Goal: Transaction & Acquisition: Purchase product/service

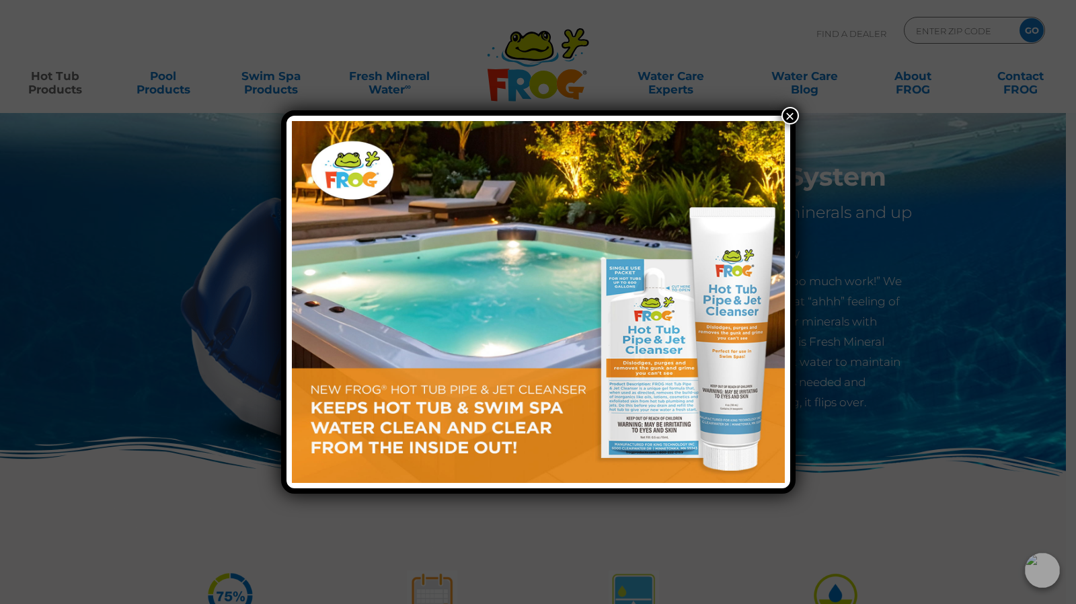
click at [790, 118] on button "×" at bounding box center [790, 115] width 17 height 17
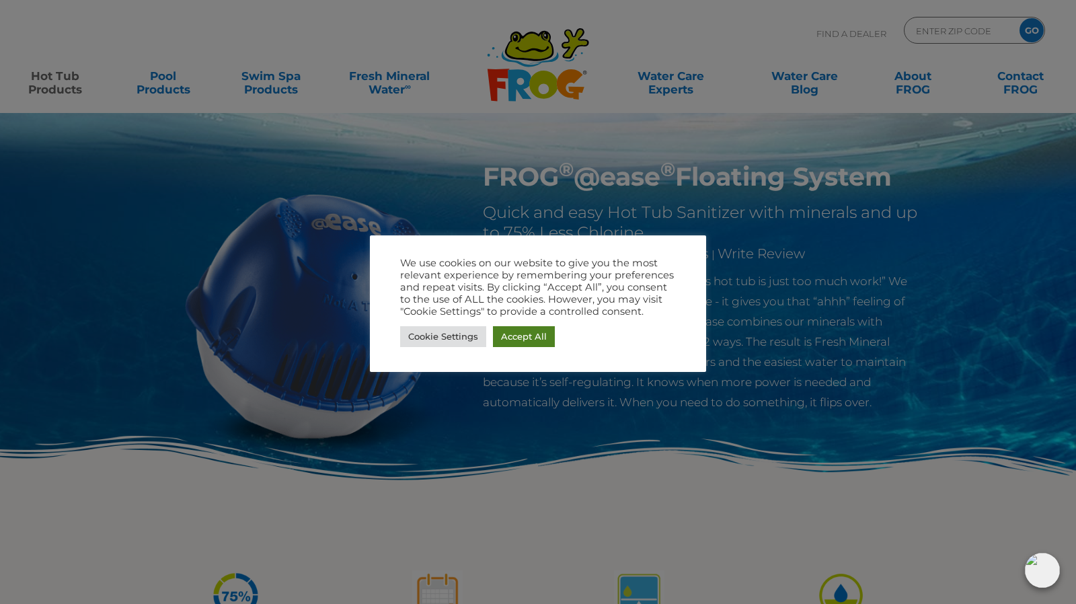
click at [519, 333] on link "Accept All" at bounding box center [524, 336] width 62 height 21
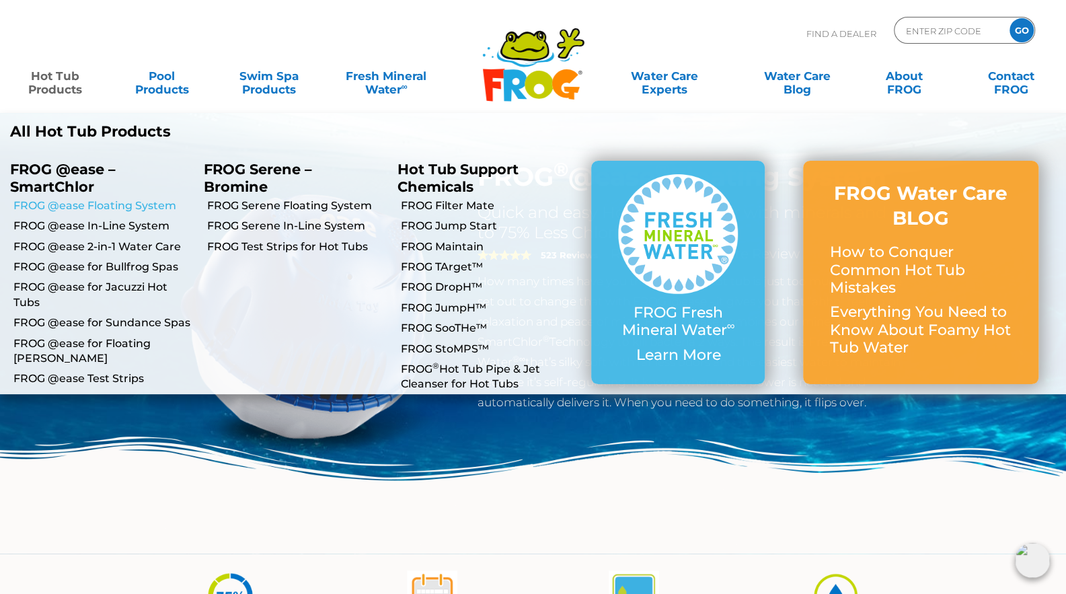
click at [68, 205] on link "FROG @ease Floating System" at bounding box center [103, 205] width 180 height 15
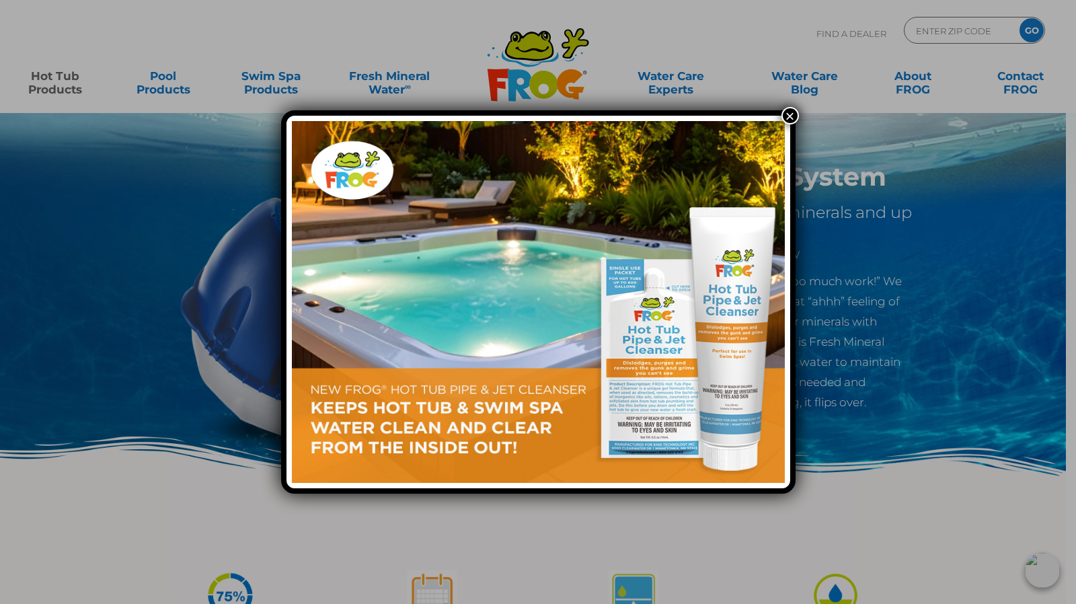
click at [791, 115] on button "×" at bounding box center [790, 115] width 17 height 17
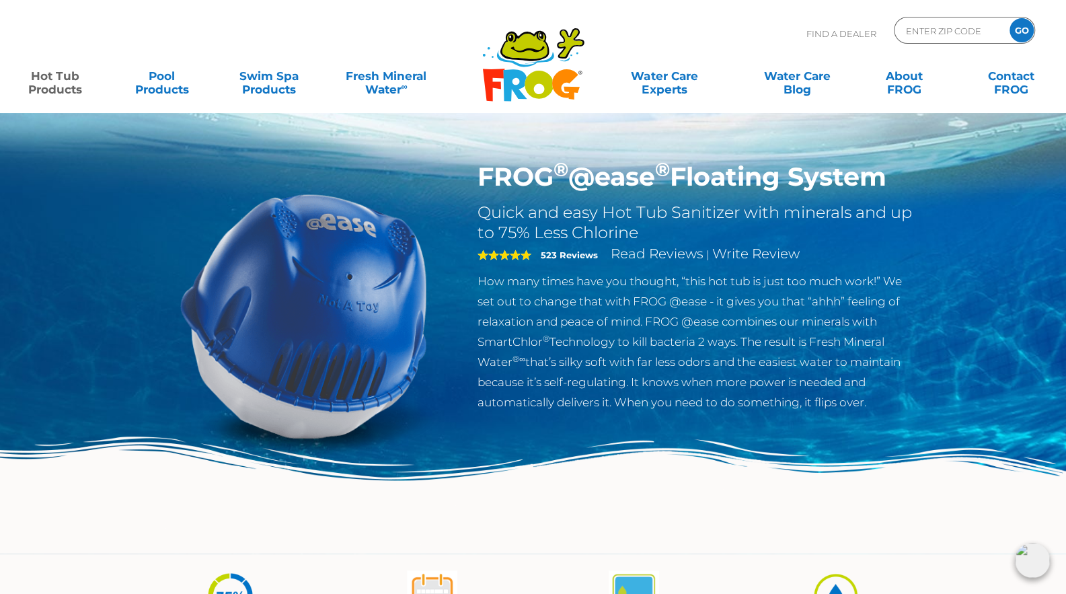
click at [729, 319] on p "How many times have you thought, “this hot tub is just too much work!” We set o…" at bounding box center [697, 341] width 439 height 141
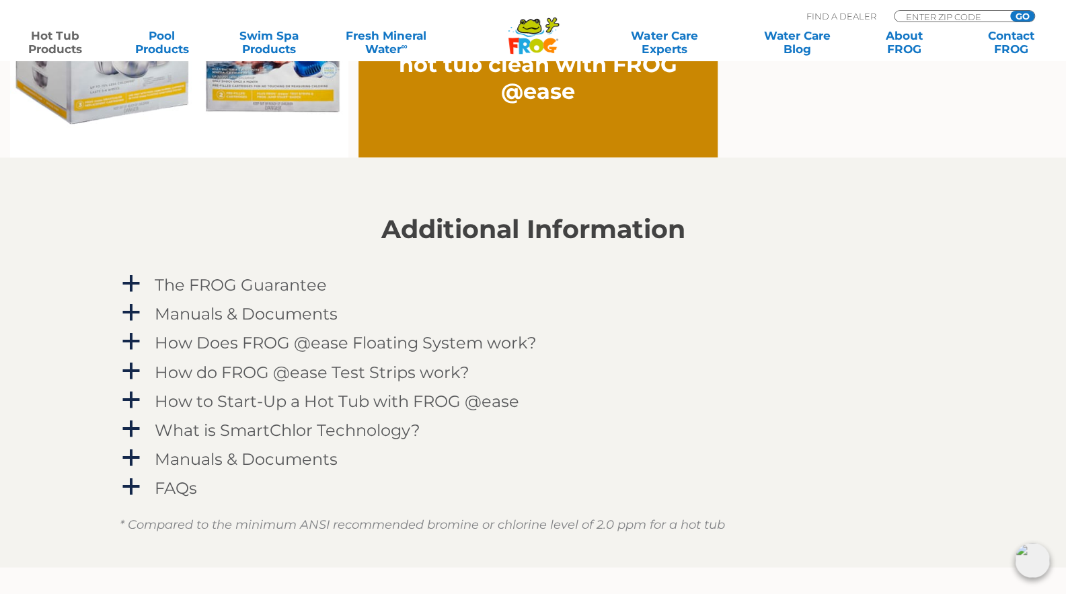
scroll to position [1372, 0]
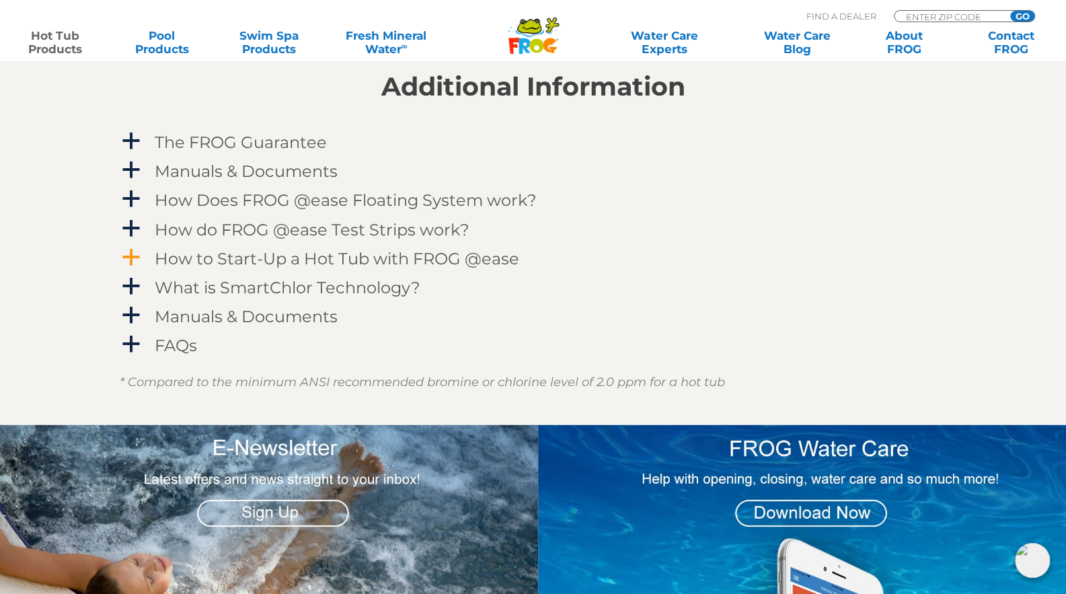
click at [133, 257] on span "a" at bounding box center [131, 257] width 20 height 20
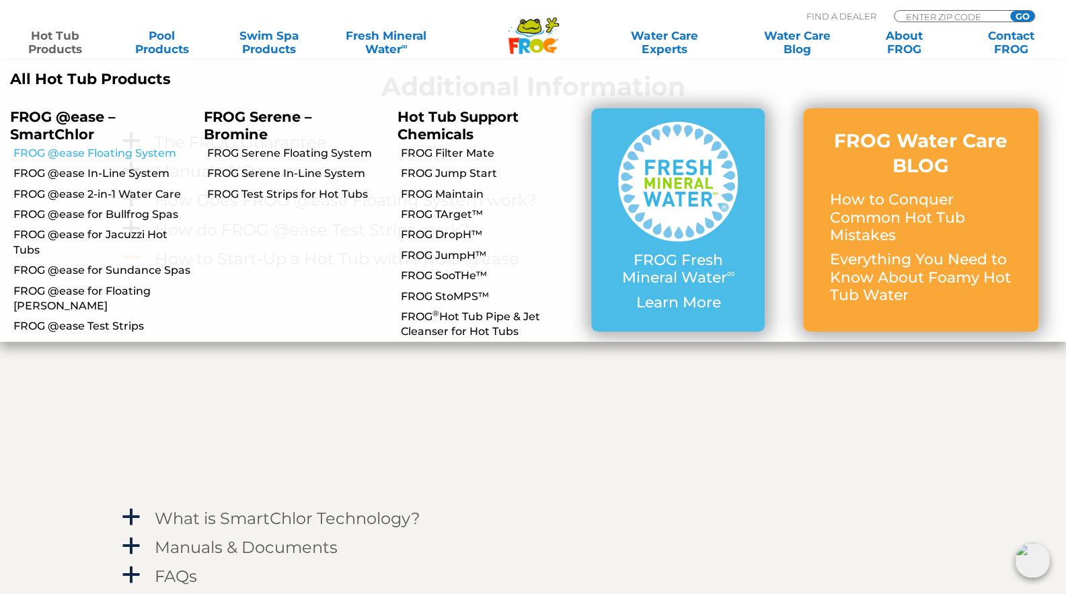
click at [110, 151] on link "FROG @ease Floating System" at bounding box center [103, 153] width 180 height 15
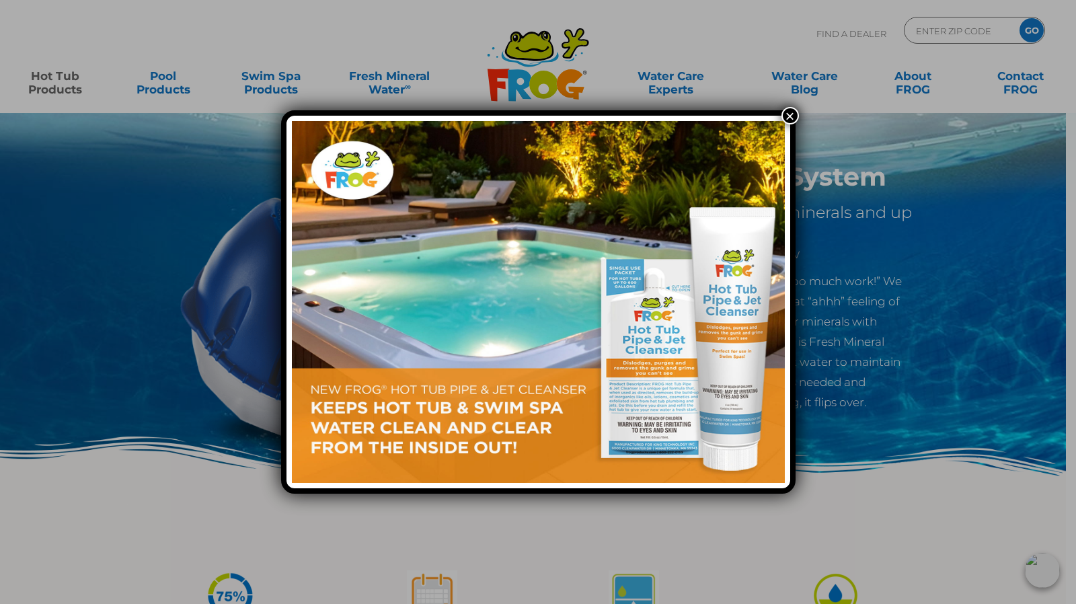
click at [788, 111] on button "×" at bounding box center [790, 115] width 17 height 17
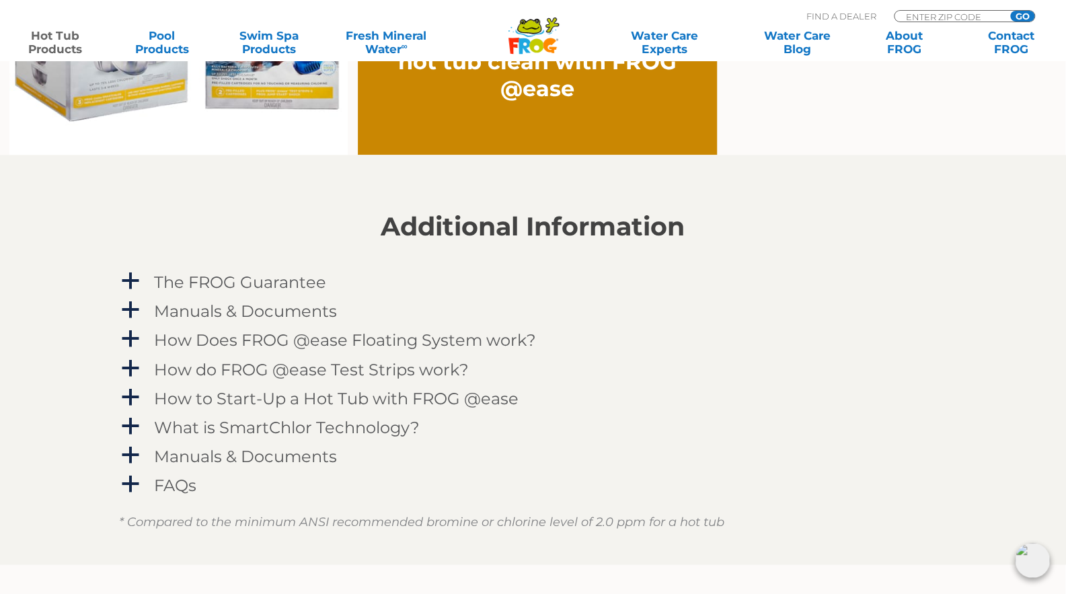
scroll to position [1242, 1]
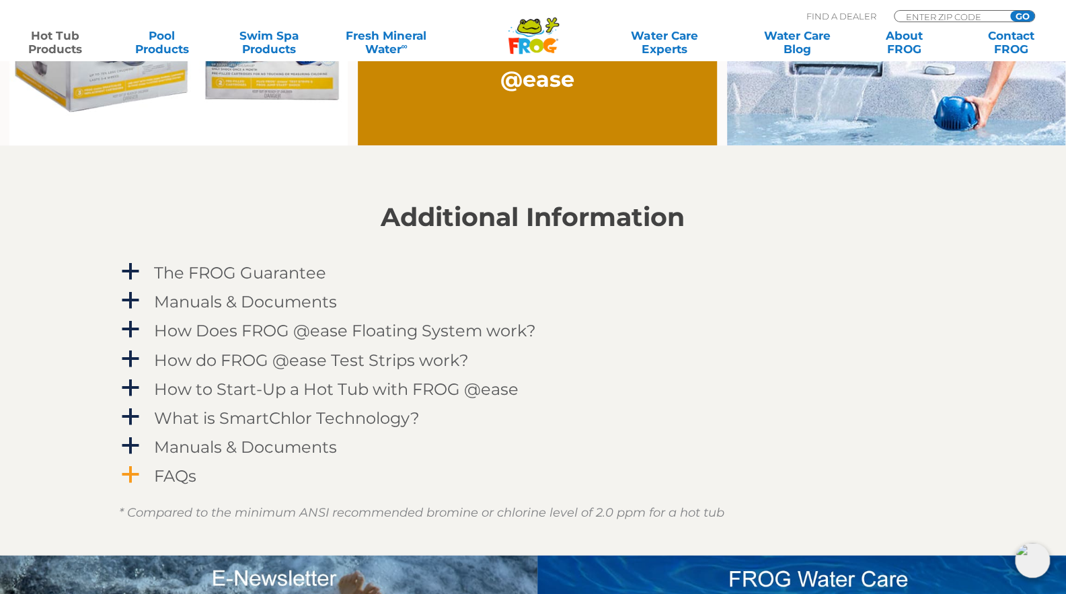
click at [159, 480] on h4 "FAQs" at bounding box center [175, 475] width 42 height 18
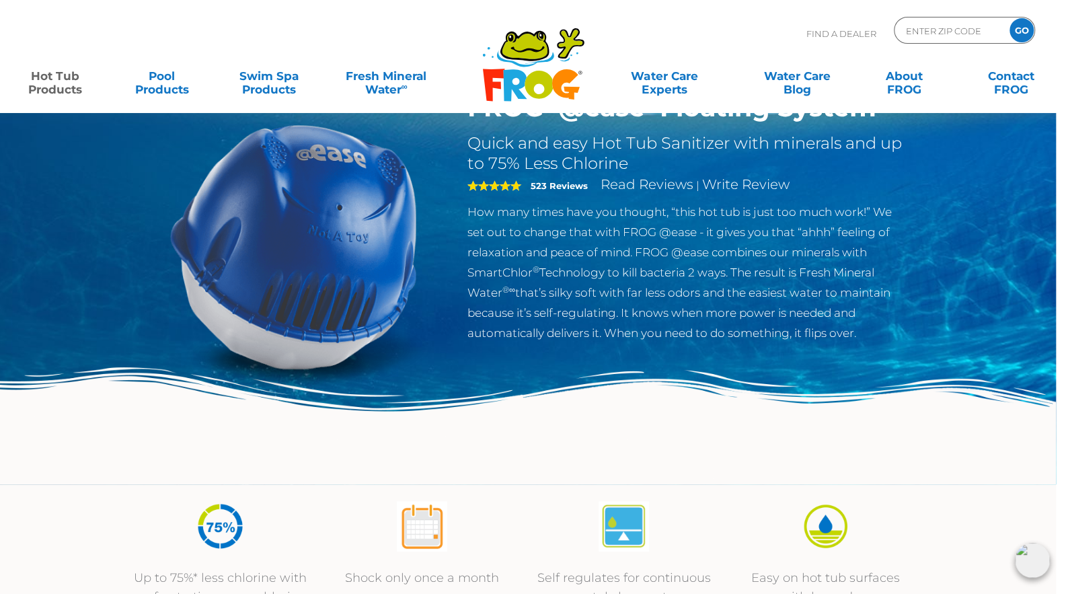
scroll to position [0, 10]
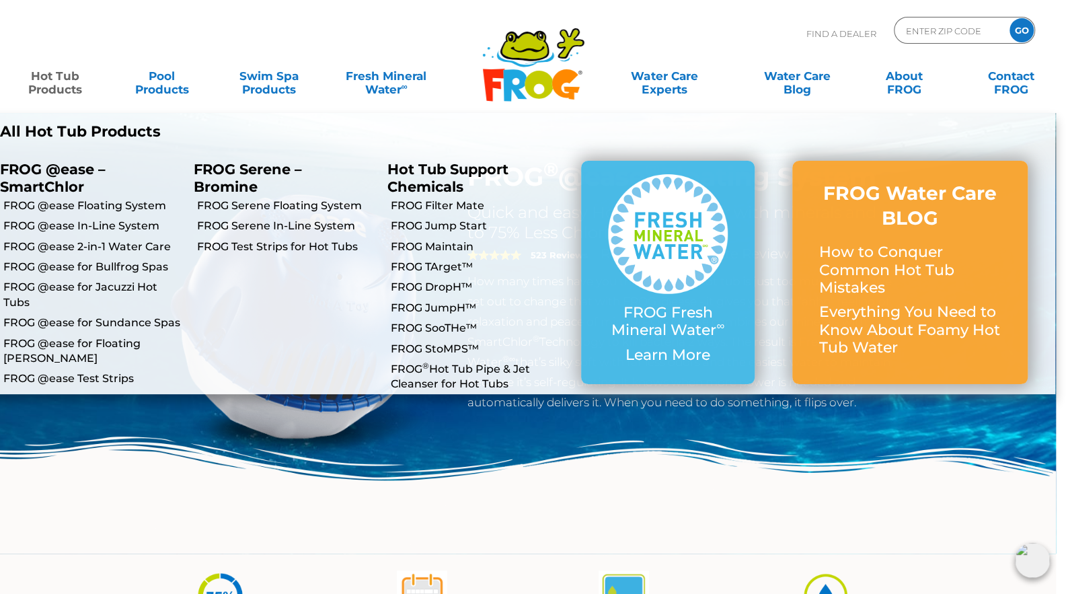
click at [44, 87] on link "Hot Tub Products" at bounding box center [54, 76] width 83 height 27
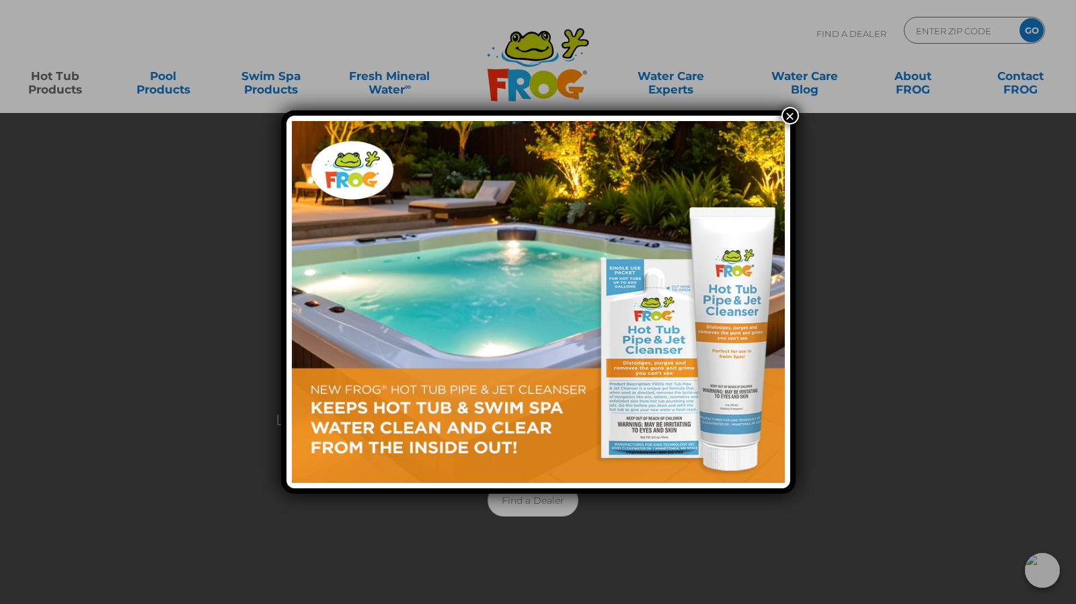
click at [795, 117] on button "×" at bounding box center [790, 115] width 17 height 17
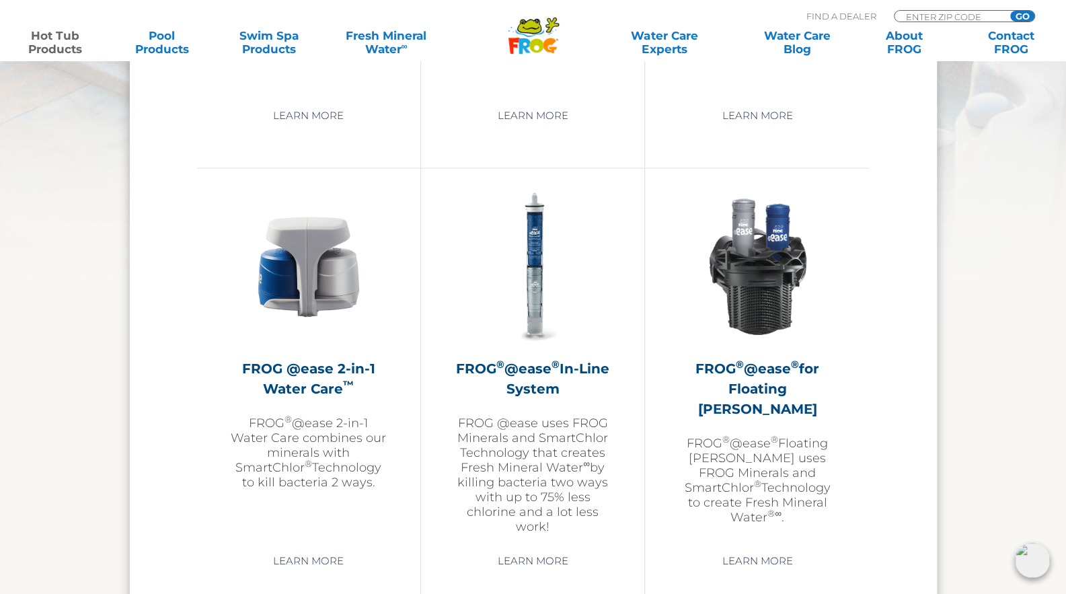
scroll to position [1863, 0]
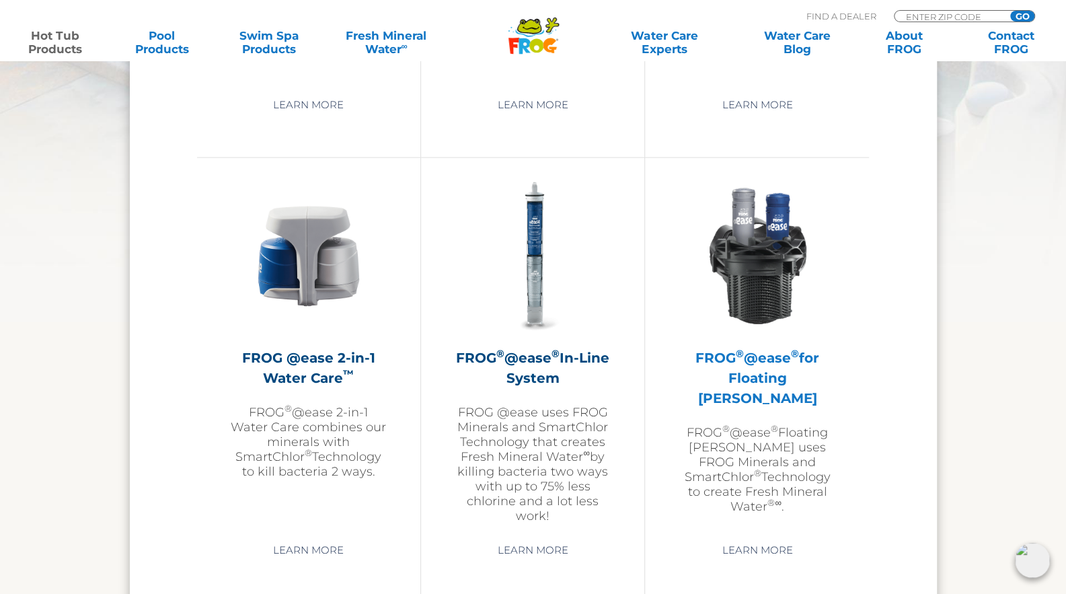
click at [773, 305] on img at bounding box center [758, 256] width 156 height 156
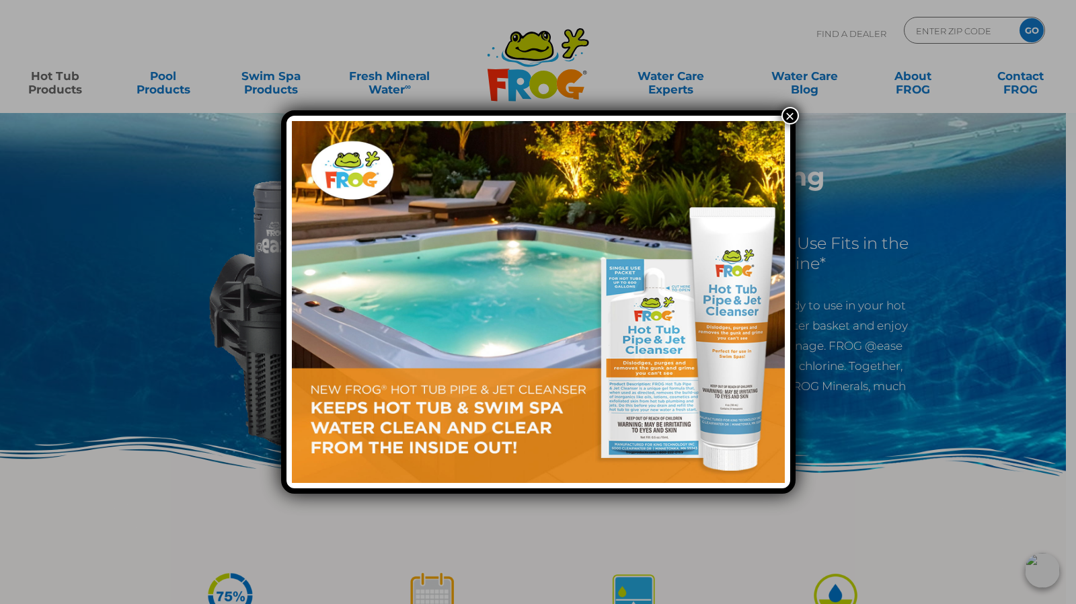
click at [776, 128] on img at bounding box center [538, 302] width 493 height 362
click at [791, 115] on button "×" at bounding box center [790, 115] width 17 height 17
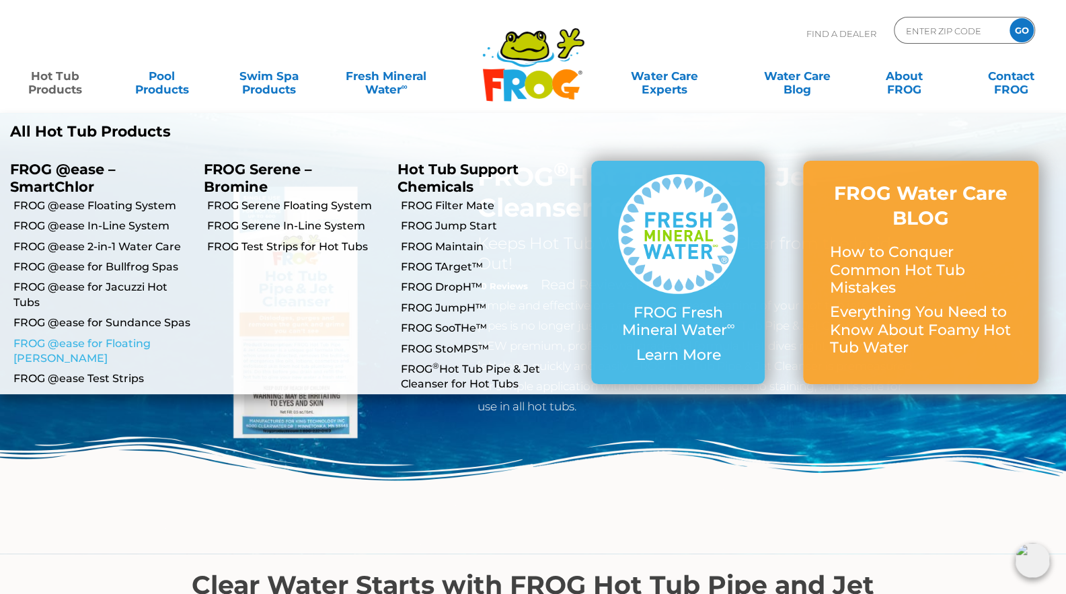
click at [104, 338] on link "FROG @ease for Floating [PERSON_NAME]" at bounding box center [103, 351] width 180 height 30
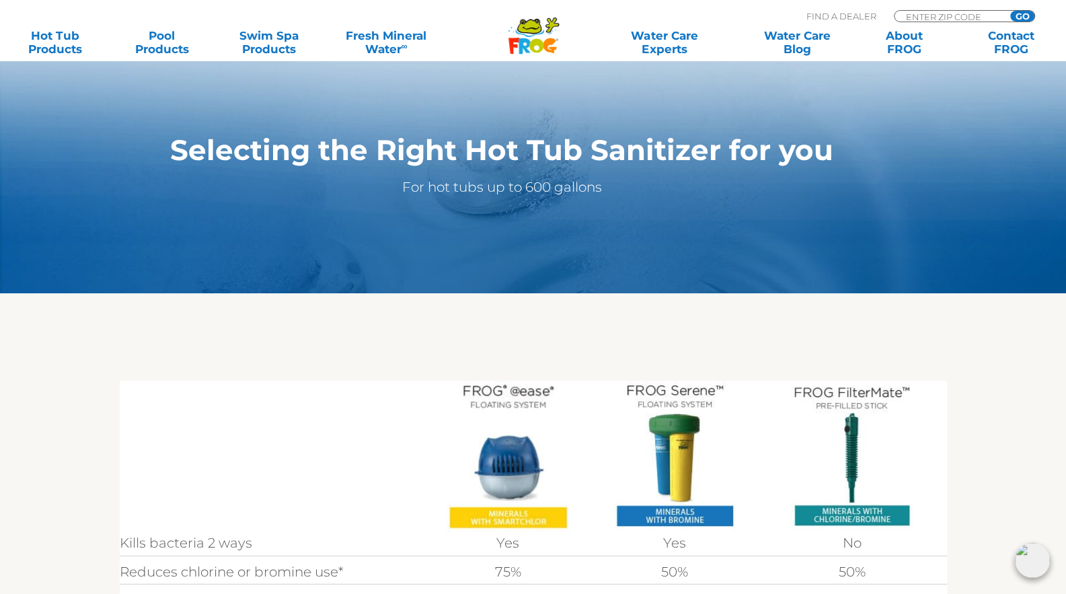
scroll to position [182, 0]
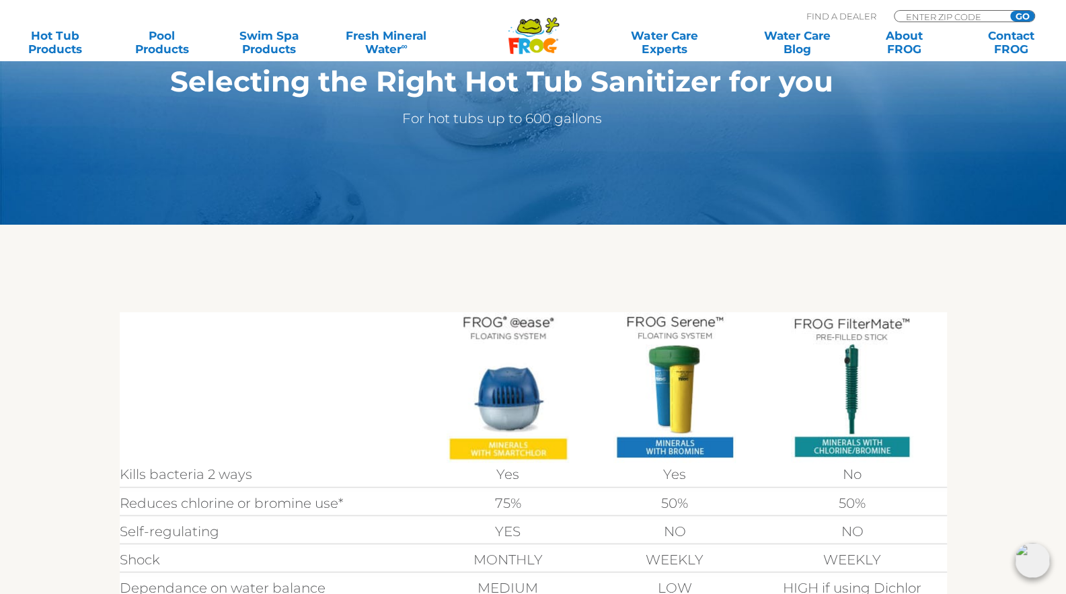
click at [504, 317] on img at bounding box center [508, 387] width 122 height 151
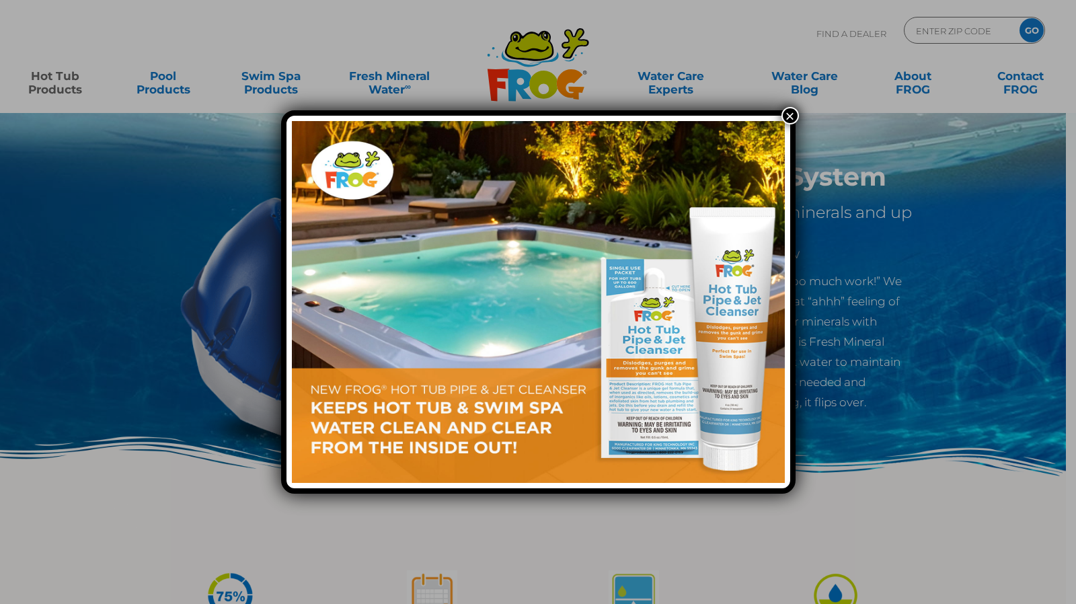
click at [789, 113] on button "×" at bounding box center [790, 115] width 17 height 17
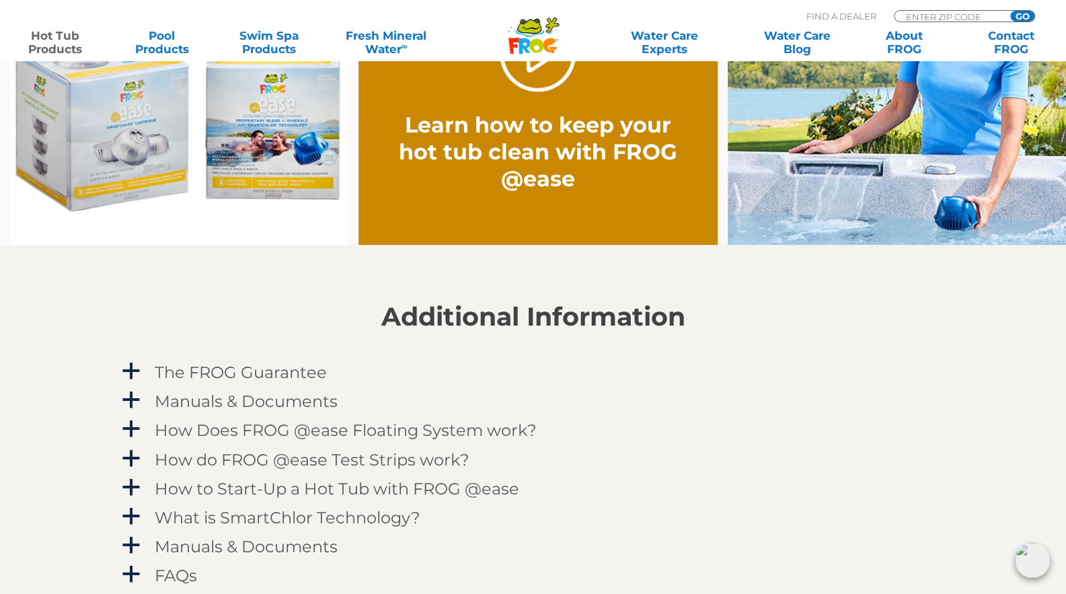
scroll to position [1142, 0]
click at [137, 487] on span "a" at bounding box center [131, 487] width 20 height 20
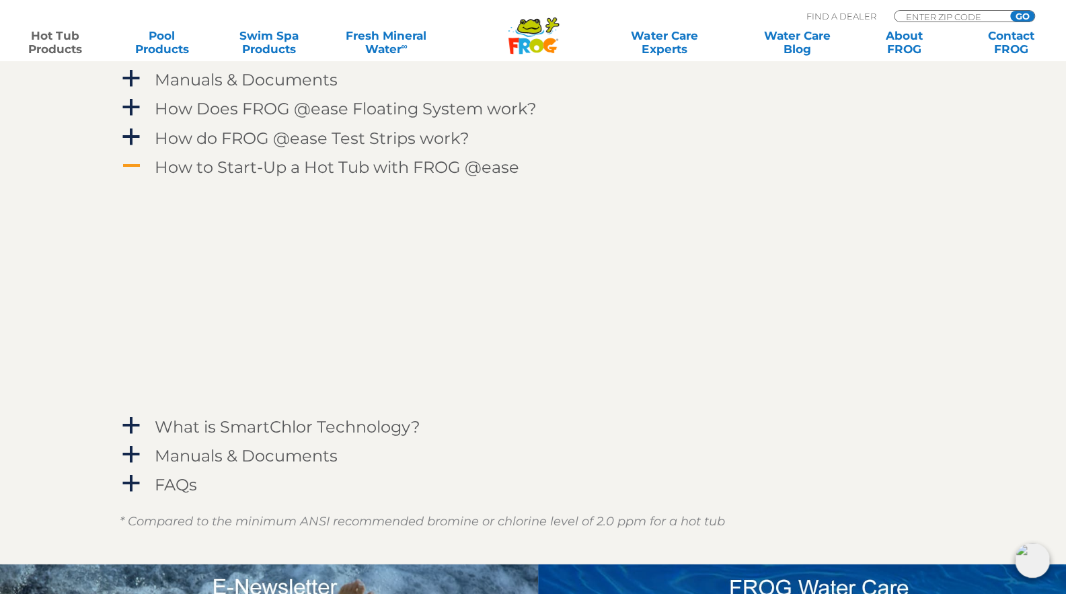
scroll to position [1477, 0]
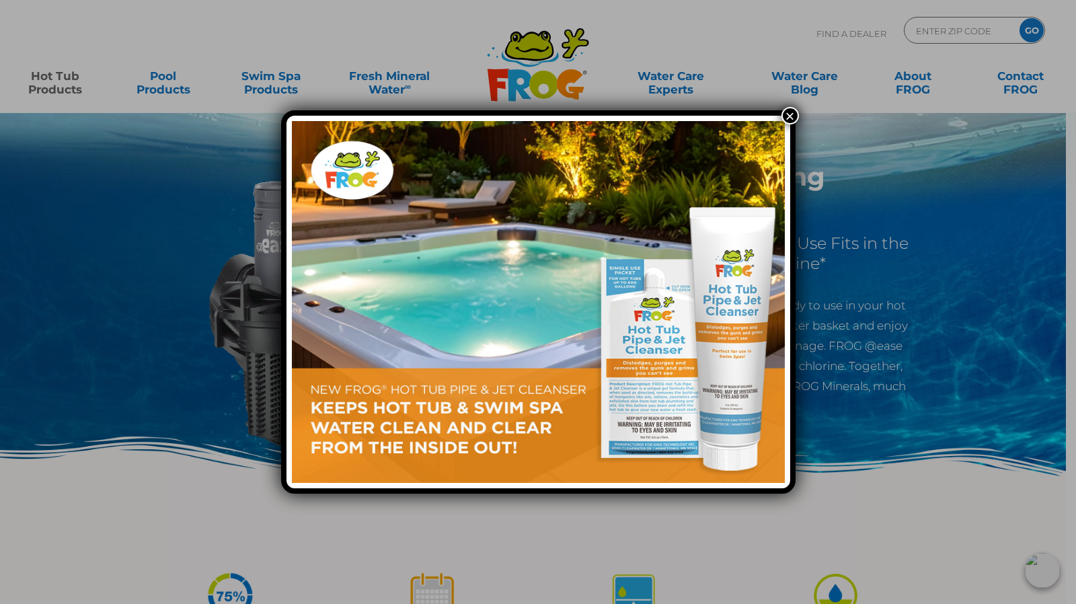
click at [790, 115] on button "×" at bounding box center [790, 115] width 17 height 17
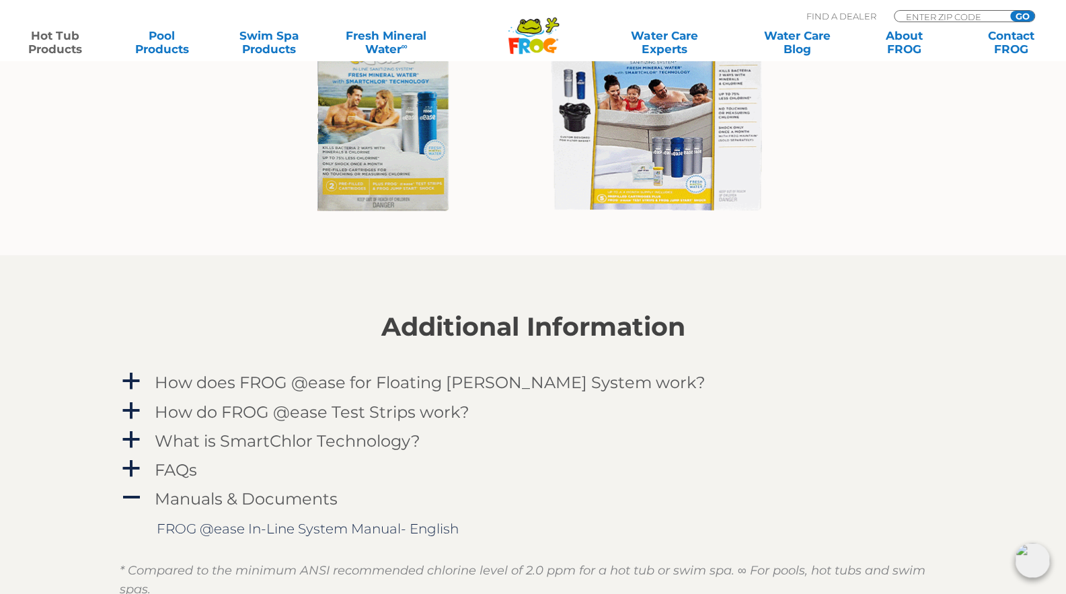
scroll to position [1194, 0]
click at [129, 379] on span "a" at bounding box center [131, 381] width 20 height 20
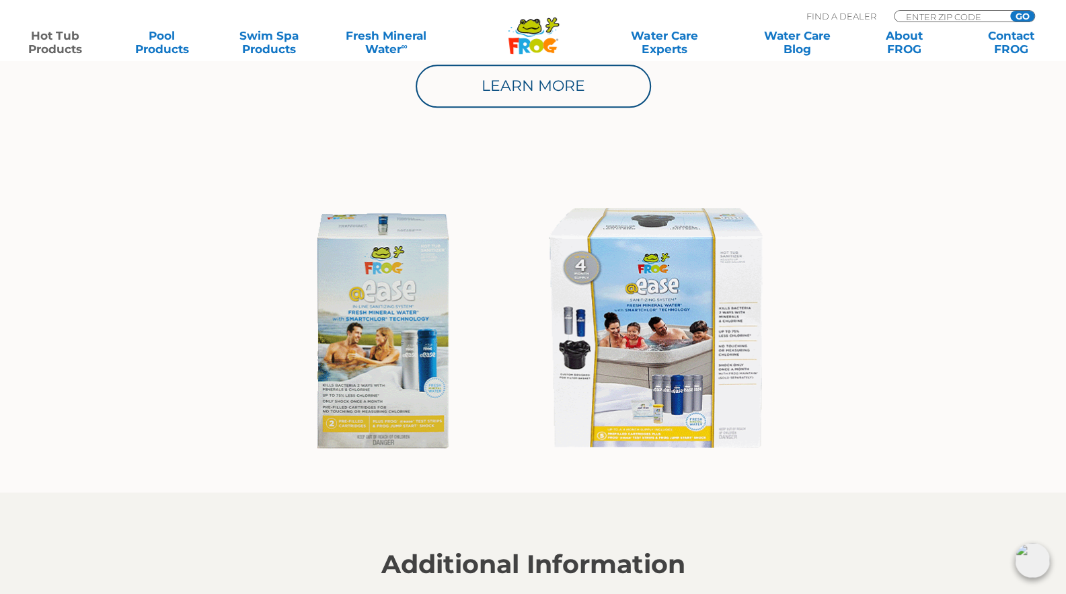
scroll to position [954, 0]
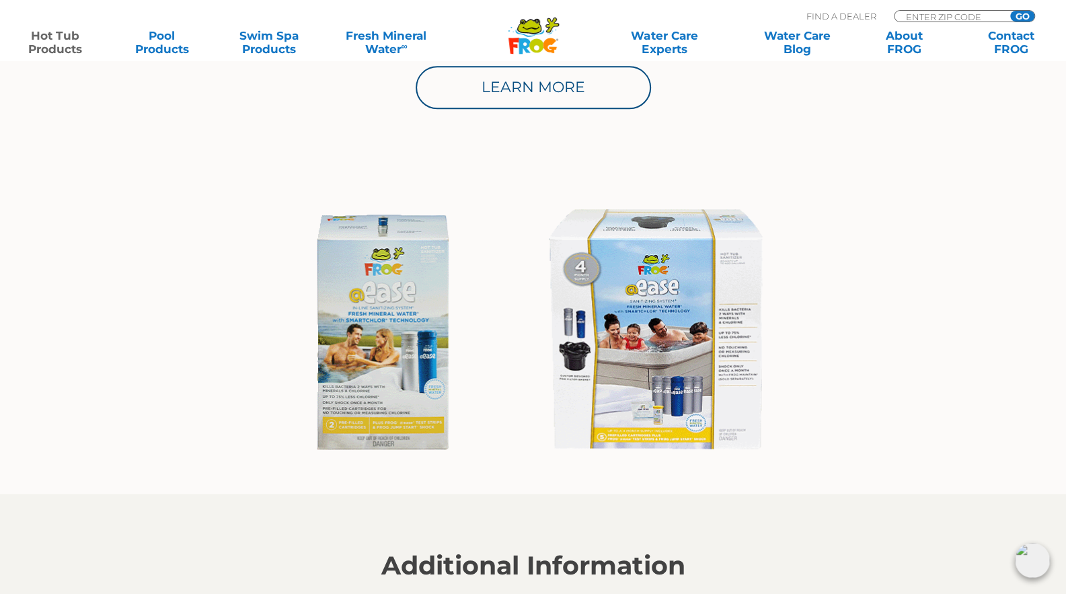
click at [599, 268] on img at bounding box center [538, 332] width 518 height 279
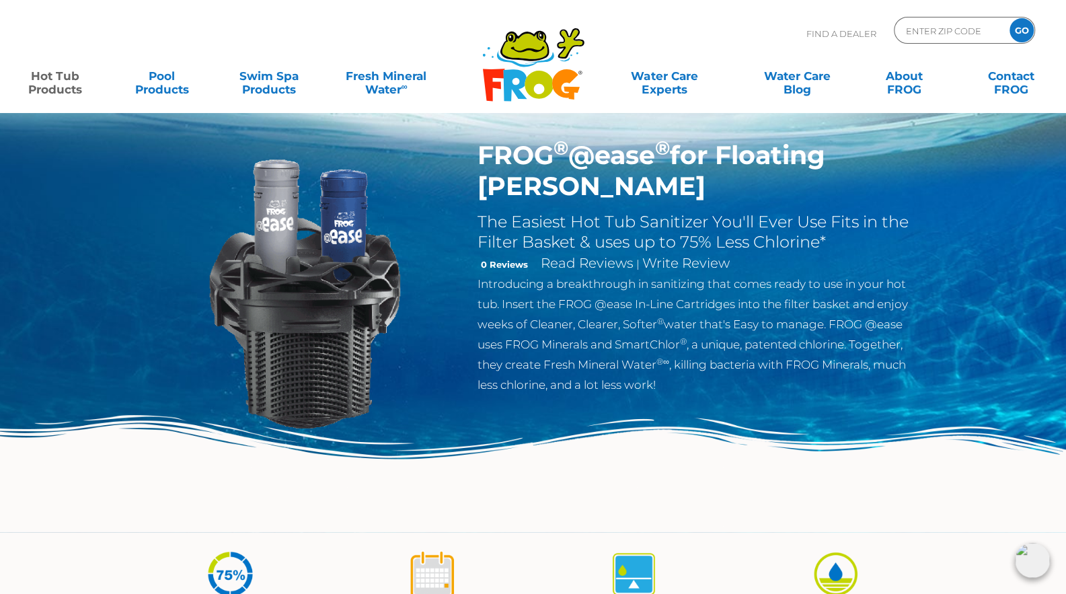
scroll to position [0, 0]
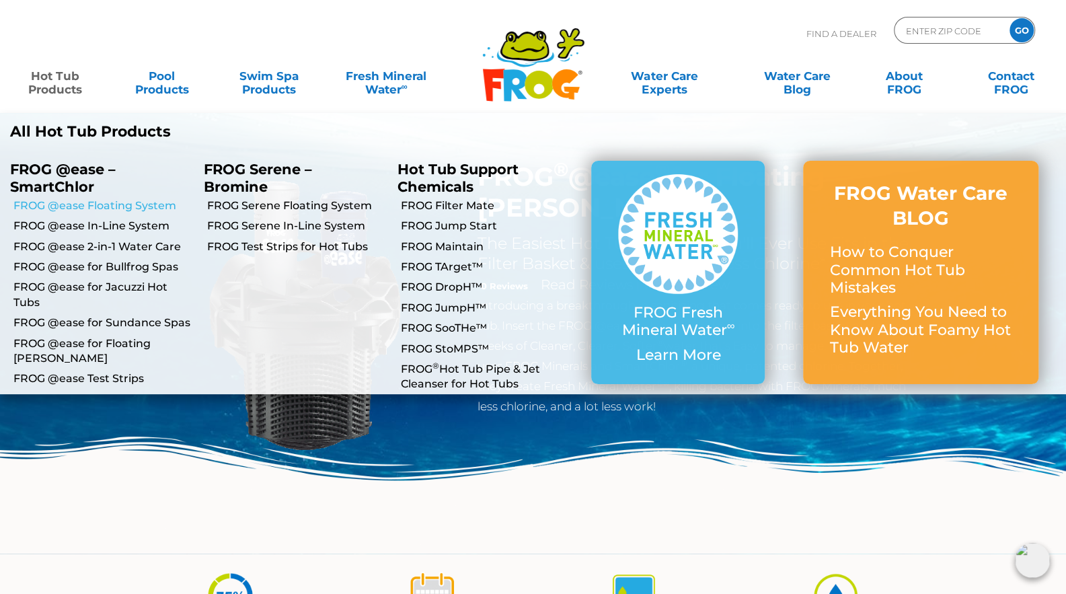
click at [114, 204] on link "FROG @ease Floating System" at bounding box center [103, 205] width 180 height 15
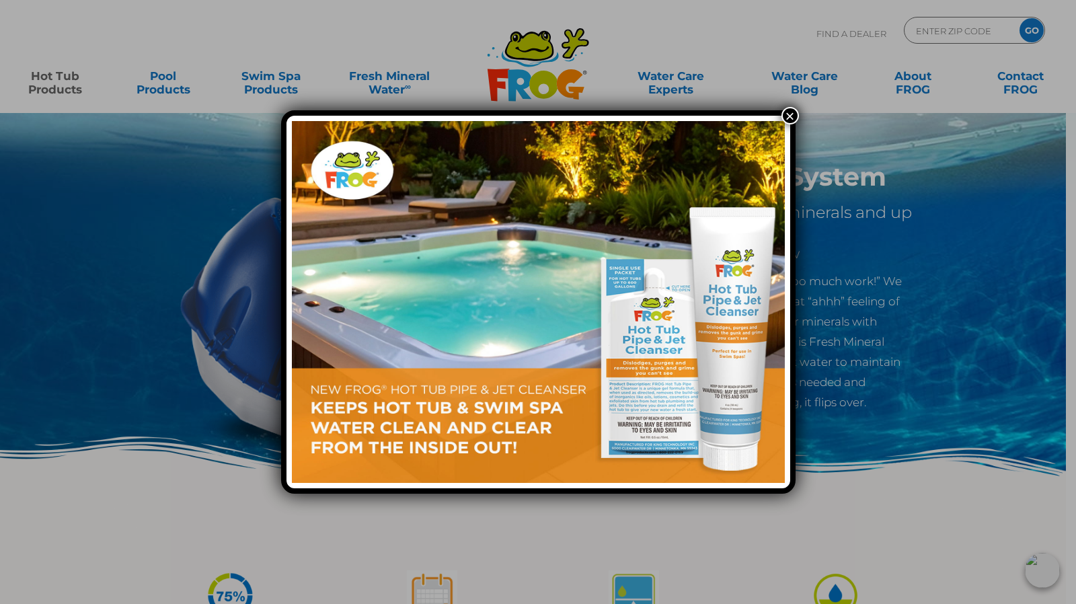
click at [791, 118] on button "×" at bounding box center [790, 115] width 17 height 17
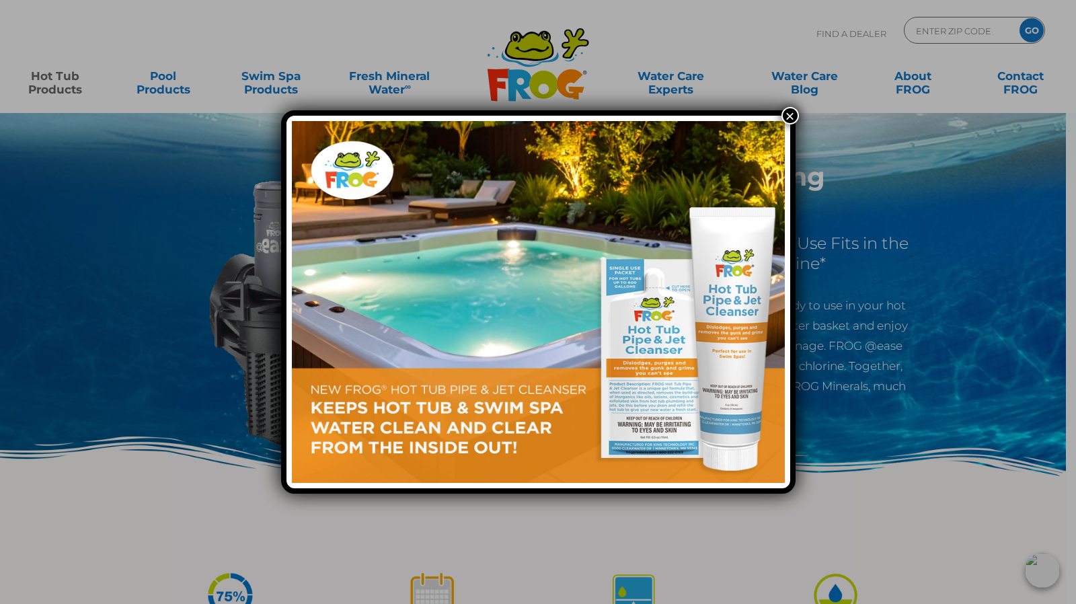
click at [788, 108] on button "×" at bounding box center [790, 115] width 17 height 17
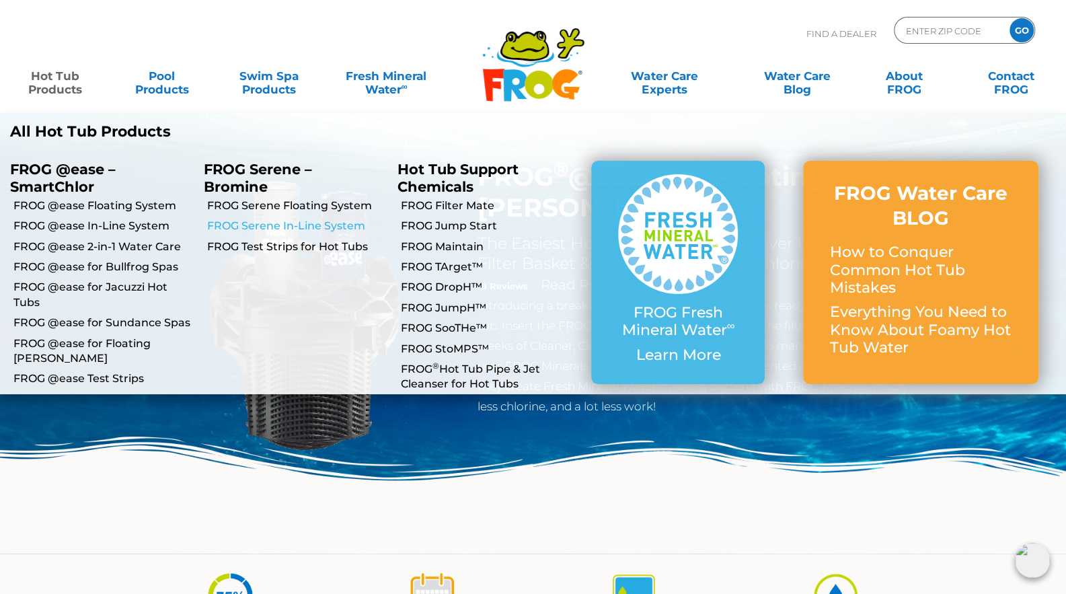
click at [249, 224] on link "FROG Serene In-Line System" at bounding box center [297, 226] width 180 height 15
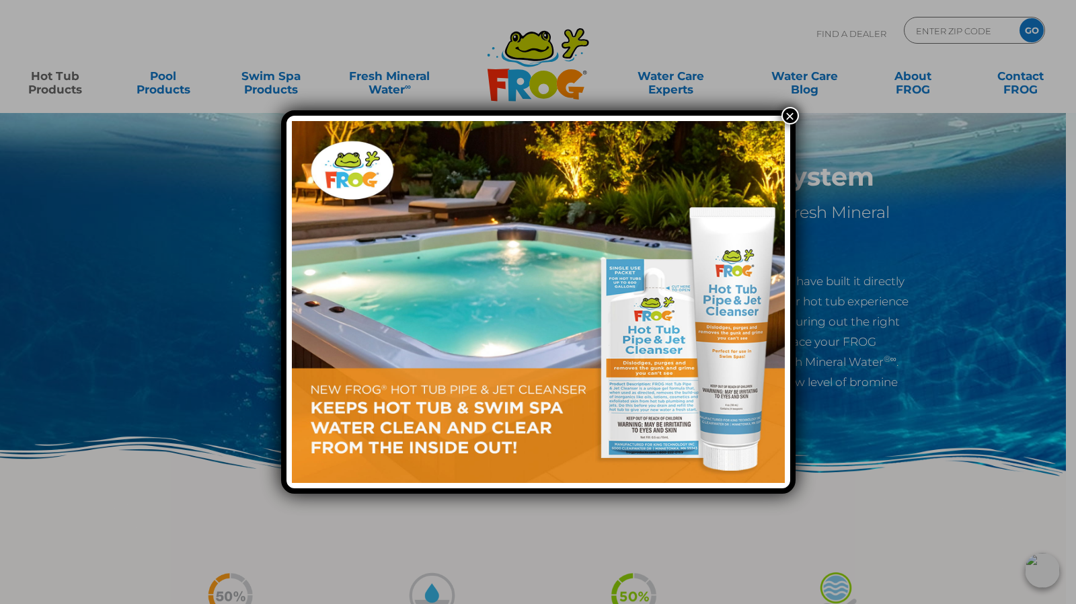
click at [793, 118] on button "×" at bounding box center [790, 115] width 17 height 17
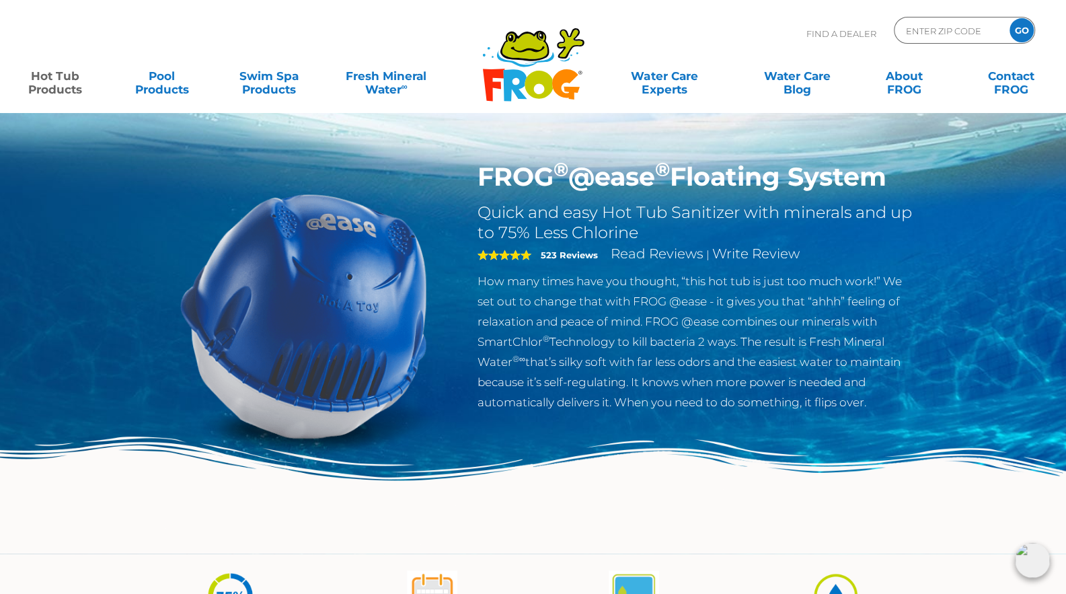
scroll to position [3, 0]
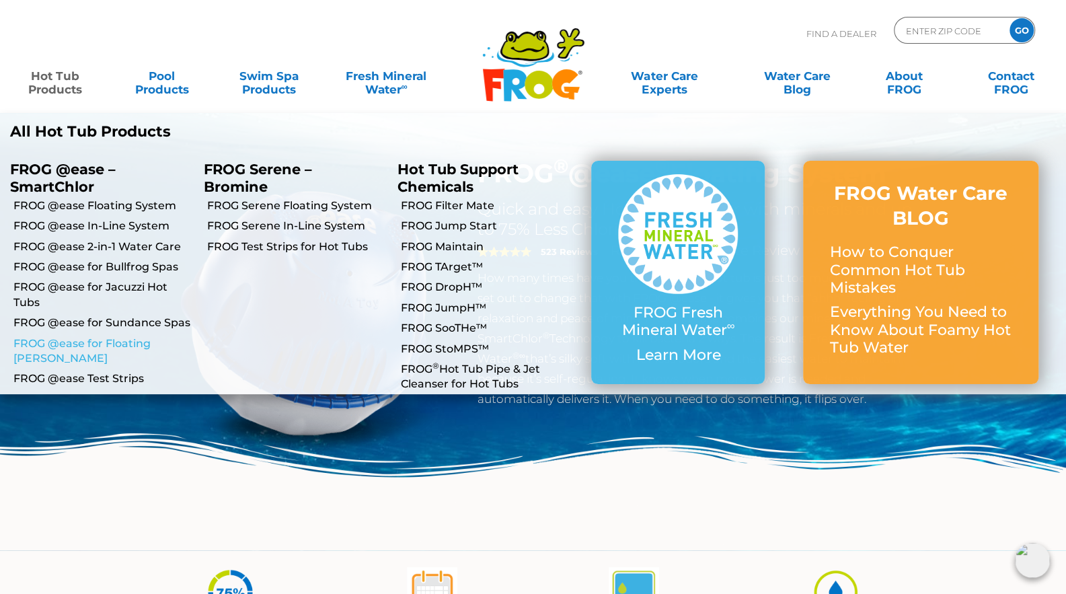
click at [122, 340] on link "FROG @ease for Floating [PERSON_NAME]" at bounding box center [103, 351] width 180 height 30
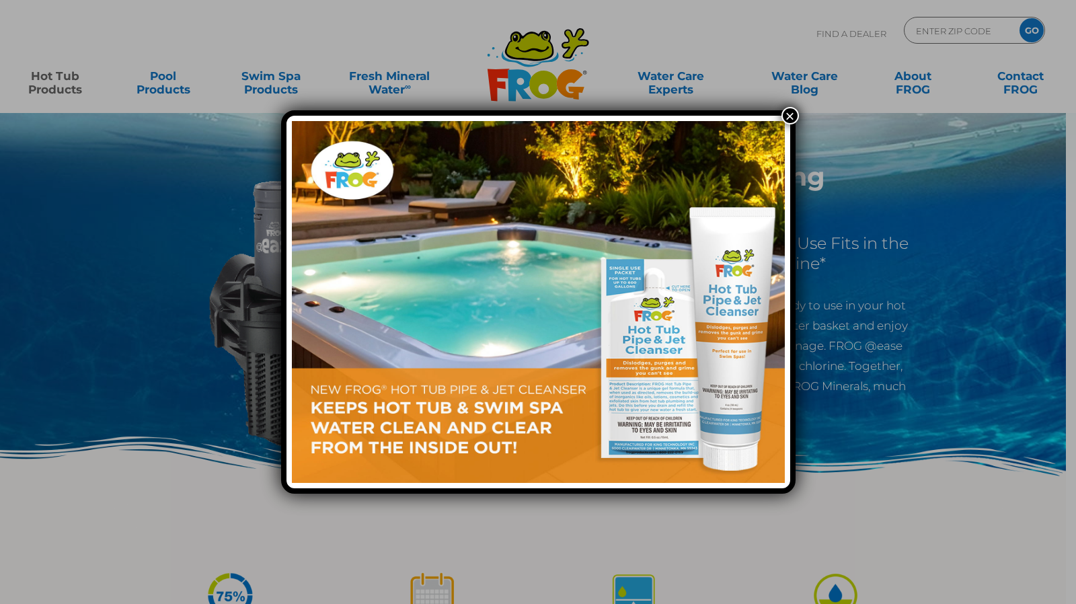
click at [788, 120] on button "×" at bounding box center [790, 115] width 17 height 17
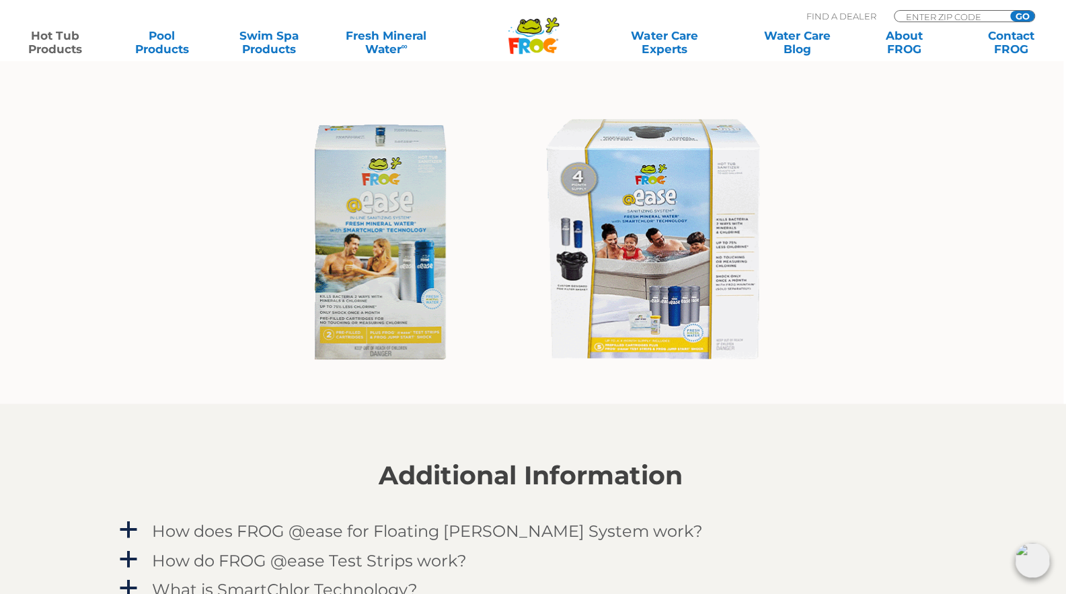
scroll to position [1044, 5]
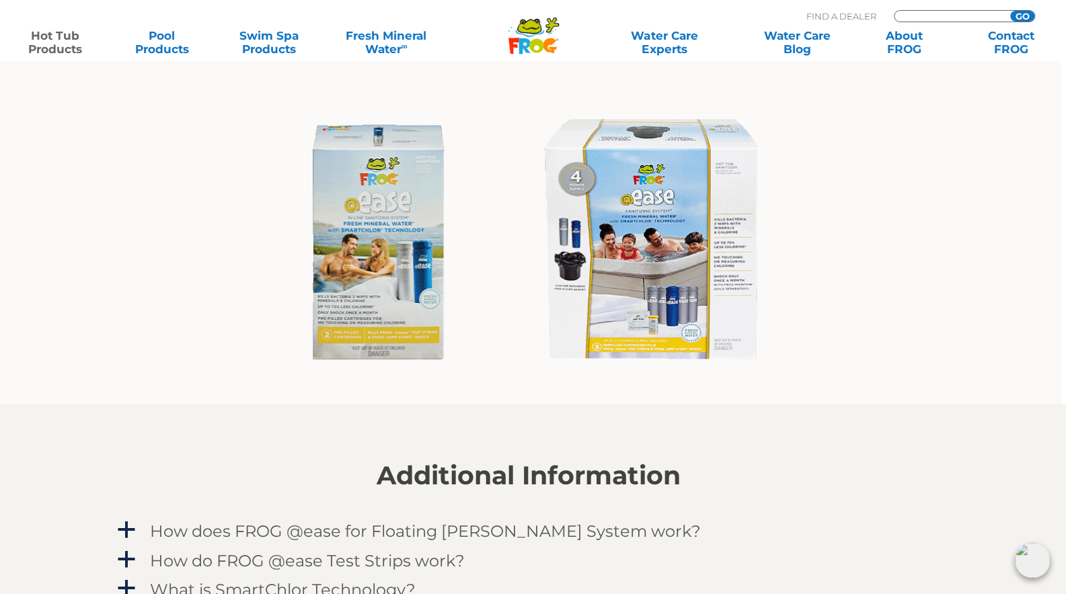
click at [939, 12] on input "Zip Code Form" at bounding box center [950, 16] width 91 height 11
type input "20016"
click at [1011, 11] on input "GO" at bounding box center [1023, 16] width 24 height 11
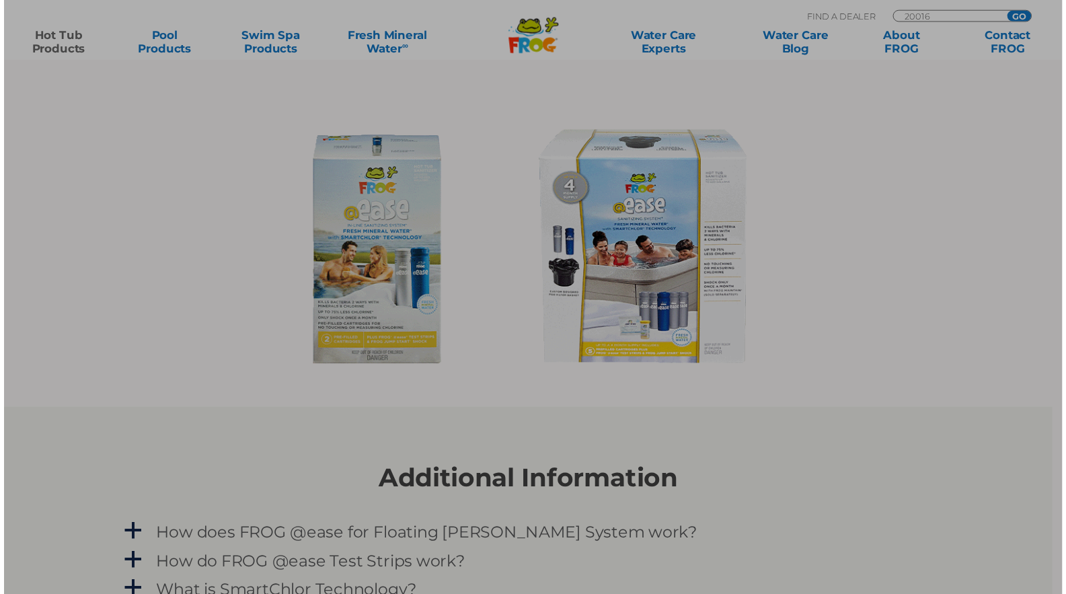
scroll to position [1044, 0]
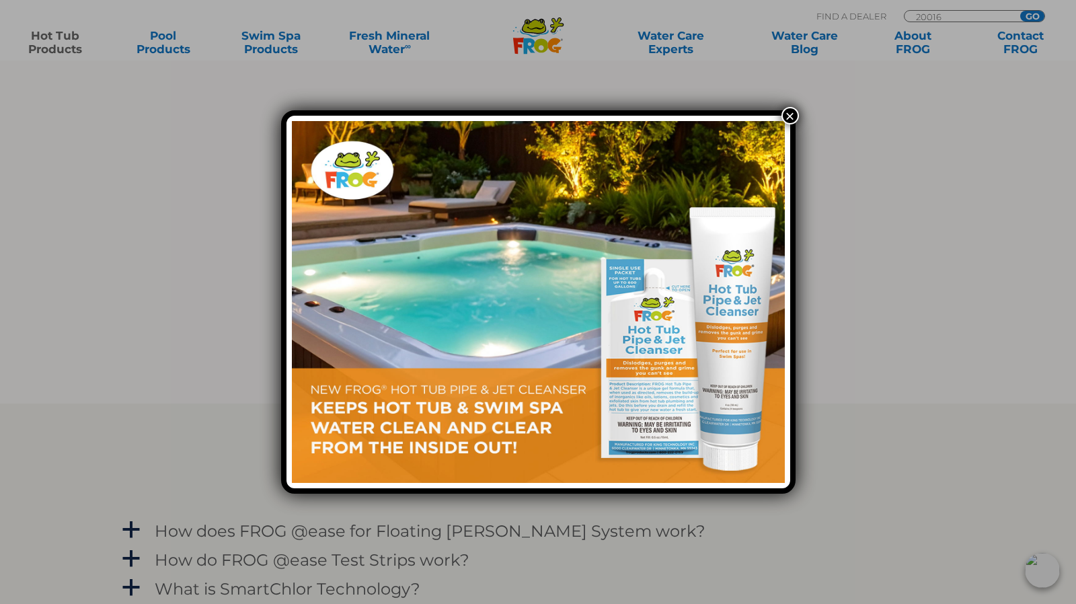
click at [792, 116] on button "×" at bounding box center [790, 115] width 17 height 17
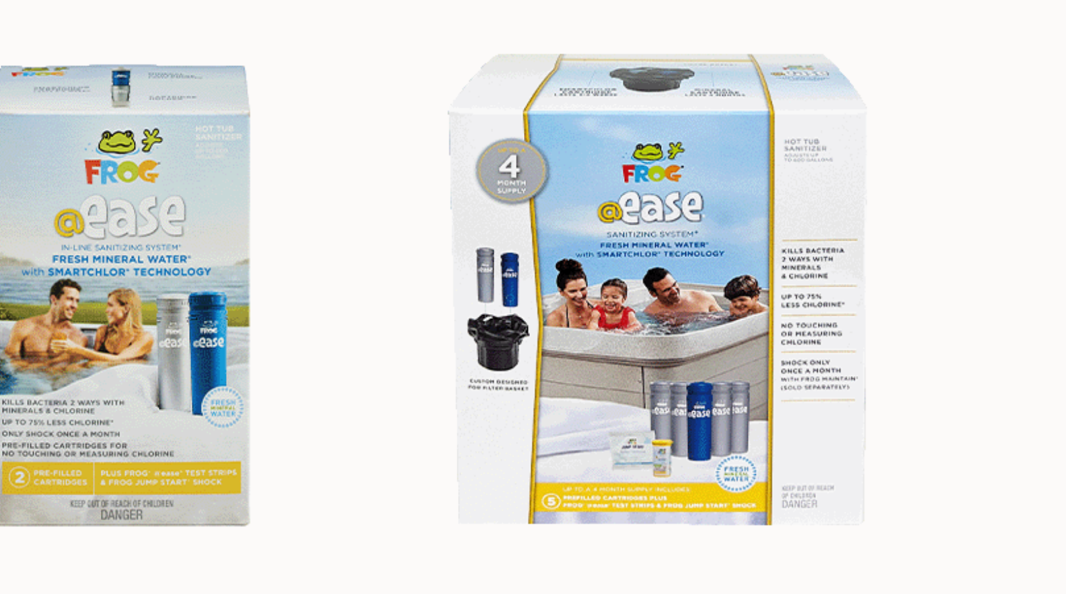
scroll to position [1042, 0]
